Goal: Information Seeking & Learning: Learn about a topic

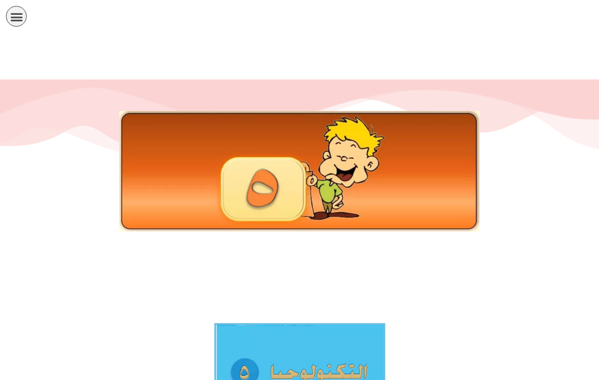
scroll to position [261, 0]
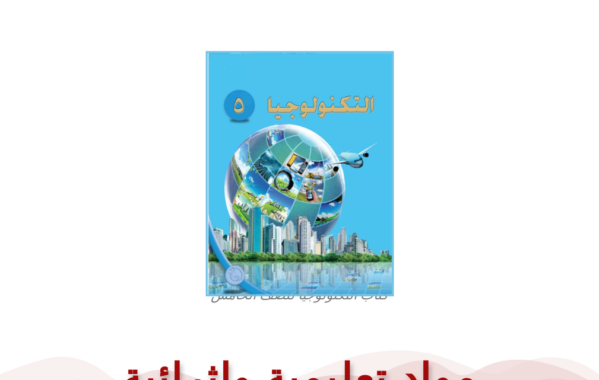
click at [316, 113] on img at bounding box center [299, 174] width 188 height 246
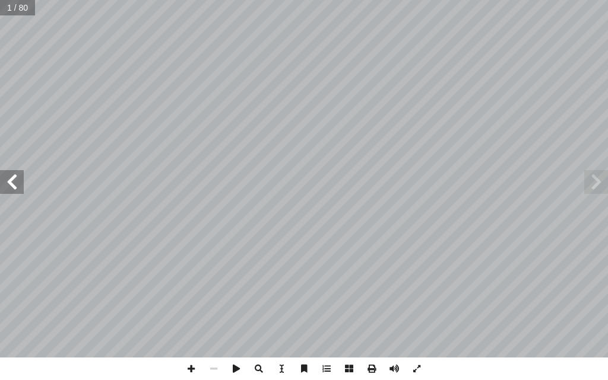
click at [9, 178] on span at bounding box center [12, 182] width 24 height 24
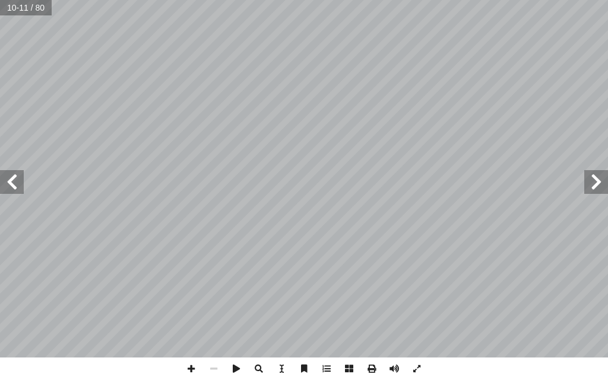
click at [9, 178] on span at bounding box center [12, 182] width 24 height 24
click at [12, 170] on span at bounding box center [12, 182] width 24 height 24
click at [6, 182] on span at bounding box center [12, 182] width 24 height 24
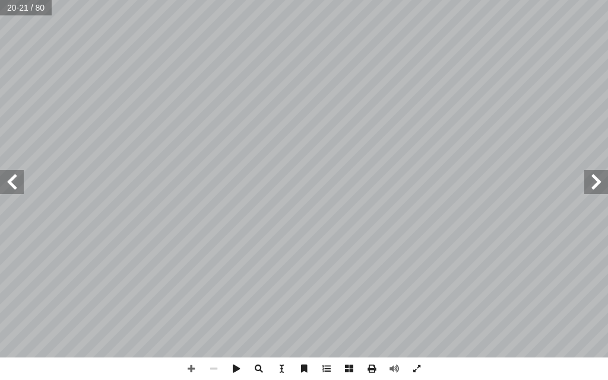
click at [6, 182] on span at bounding box center [12, 182] width 24 height 24
click at [602, 188] on span at bounding box center [596, 182] width 24 height 24
click at [7, 182] on span at bounding box center [12, 182] width 24 height 24
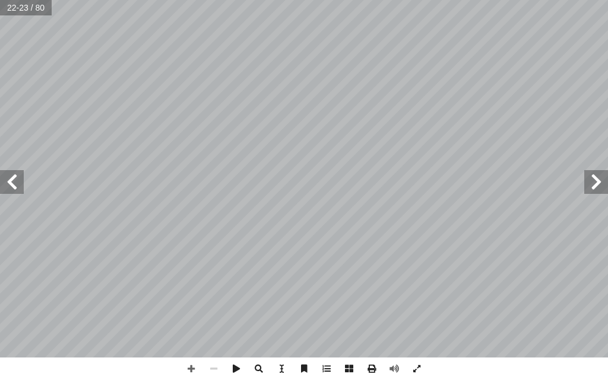
click at [599, 188] on span at bounding box center [596, 182] width 24 height 24
click at [588, 186] on span at bounding box center [596, 182] width 24 height 24
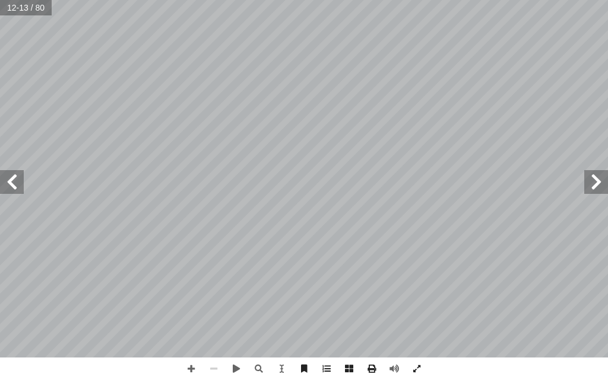
click at [588, 186] on span at bounding box center [596, 182] width 24 height 24
